Goal: Navigation & Orientation: Find specific page/section

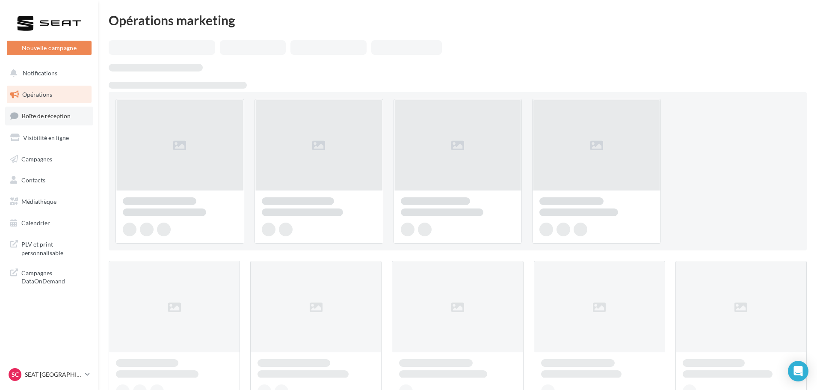
click at [55, 120] on link "Boîte de réception" at bounding box center [49, 115] width 88 height 18
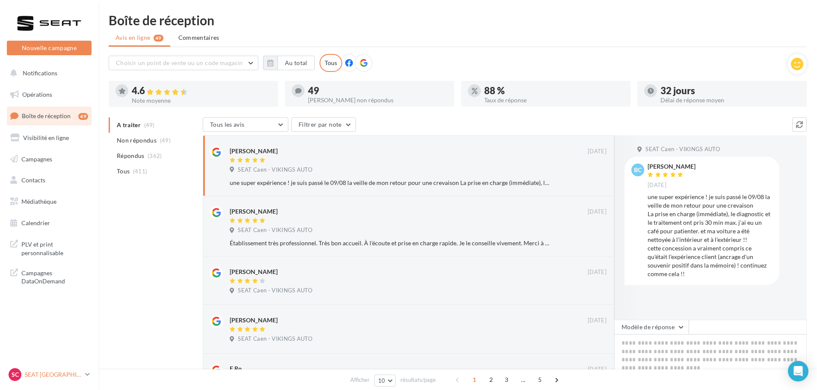
click at [46, 370] on p "SEAT [GEOGRAPHIC_DATA]" at bounding box center [53, 374] width 57 height 9
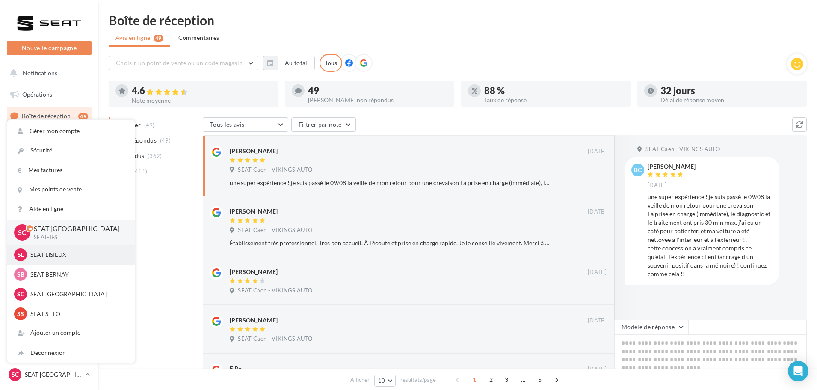
click at [65, 254] on p "SEAT LISIEUX" at bounding box center [77, 254] width 94 height 9
